Goal: Task Accomplishment & Management: Complete application form

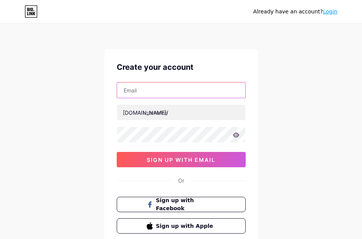
click at [167, 90] on input "text" at bounding box center [181, 90] width 128 height 15
type input "[EMAIL_ADDRESS][DOMAIN_NAME]"
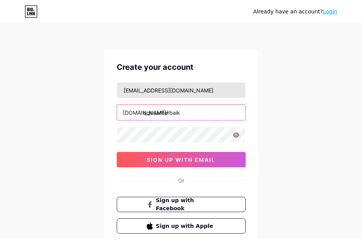
type input "qqcuanterbaik"
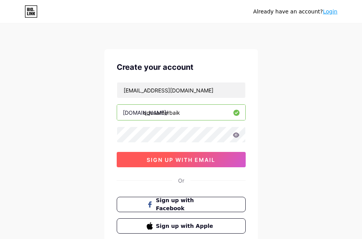
click at [137, 153] on button "sign up with email" at bounding box center [181, 159] width 129 height 15
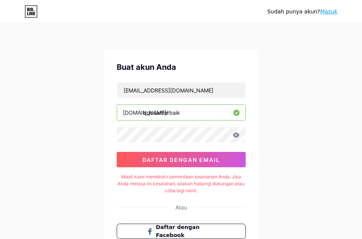
click at [329, 5] on div "Sudah punya akun? [GEOGRAPHIC_DATA]" at bounding box center [181, 11] width 362 height 23
click at [332, 10] on font "Masuk" at bounding box center [328, 11] width 17 height 6
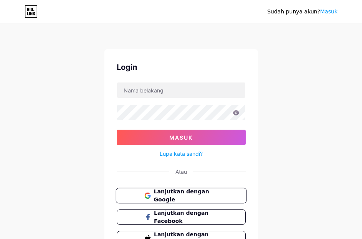
click at [195, 199] on font "Lanjutkan dengan Google" at bounding box center [181, 196] width 55 height 15
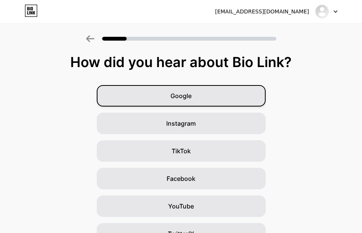
click at [178, 98] on span "Google" at bounding box center [180, 95] width 21 height 9
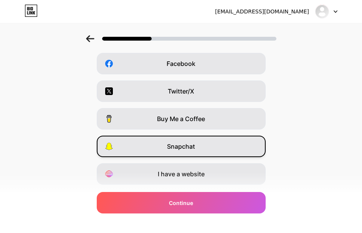
scroll to position [136, 0]
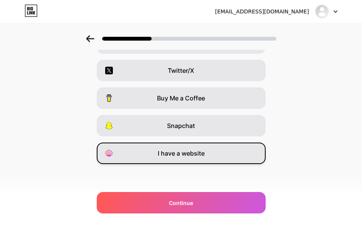
click at [167, 152] on span "I have a website" at bounding box center [181, 153] width 47 height 9
drag, startPoint x: 196, startPoint y: 190, endPoint x: 194, endPoint y: 198, distance: 8.2
click at [195, 191] on div "Which platforms are you on? Instagram YouTube TikTok Facebook Twitter/X Buy Me …" at bounding box center [181, 61] width 362 height 284
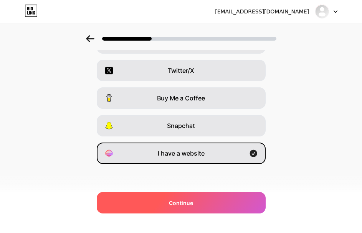
click at [193, 200] on span "Continue" at bounding box center [181, 203] width 24 height 8
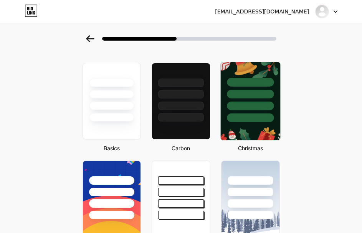
scroll to position [0, 0]
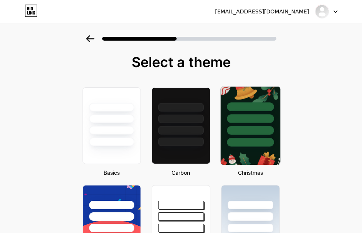
click at [255, 152] on img at bounding box center [251, 126] width 60 height 78
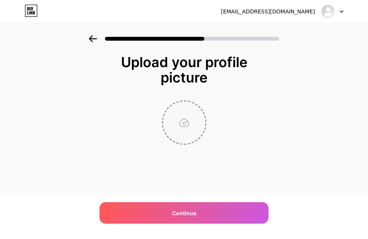
click at [175, 116] on input "file" at bounding box center [184, 122] width 43 height 43
click at [174, 124] on input "file" at bounding box center [184, 122] width 43 height 43
type input "C:\fakepath\logo.webp"
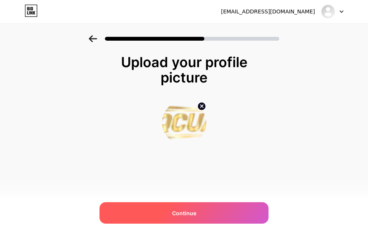
click at [174, 212] on span "Continue" at bounding box center [184, 213] width 24 height 8
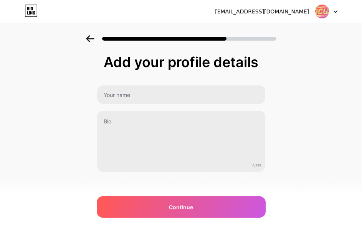
click at [141, 109] on div "0/255" at bounding box center [181, 128] width 169 height 87
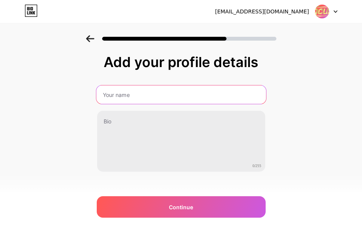
click at [145, 98] on input "text" at bounding box center [181, 95] width 170 height 18
type input "QQCU"
type input "QQCUAN - Platform Resmi Paling Terbaik Hari Ini"
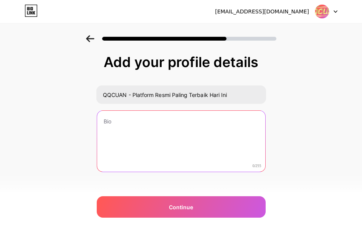
click at [123, 129] on textarea at bounding box center [181, 142] width 168 height 62
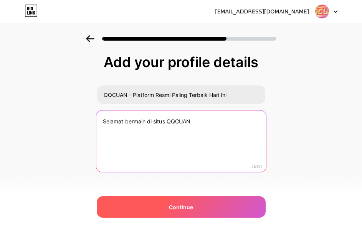
type textarea "Selamat bermain di situs QQCUAN"
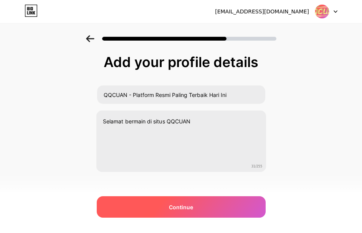
click at [187, 210] on span "Continue" at bounding box center [181, 208] width 24 height 8
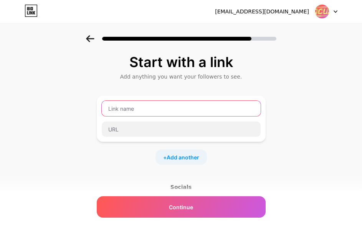
click at [151, 106] on input "text" at bounding box center [181, 108] width 159 height 15
type input "qqcuan"
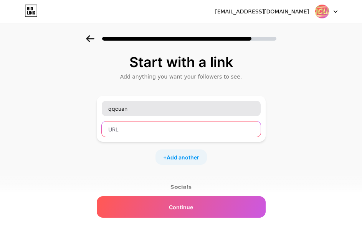
type input "q"
